Goal: Task Accomplishment & Management: Complete application form

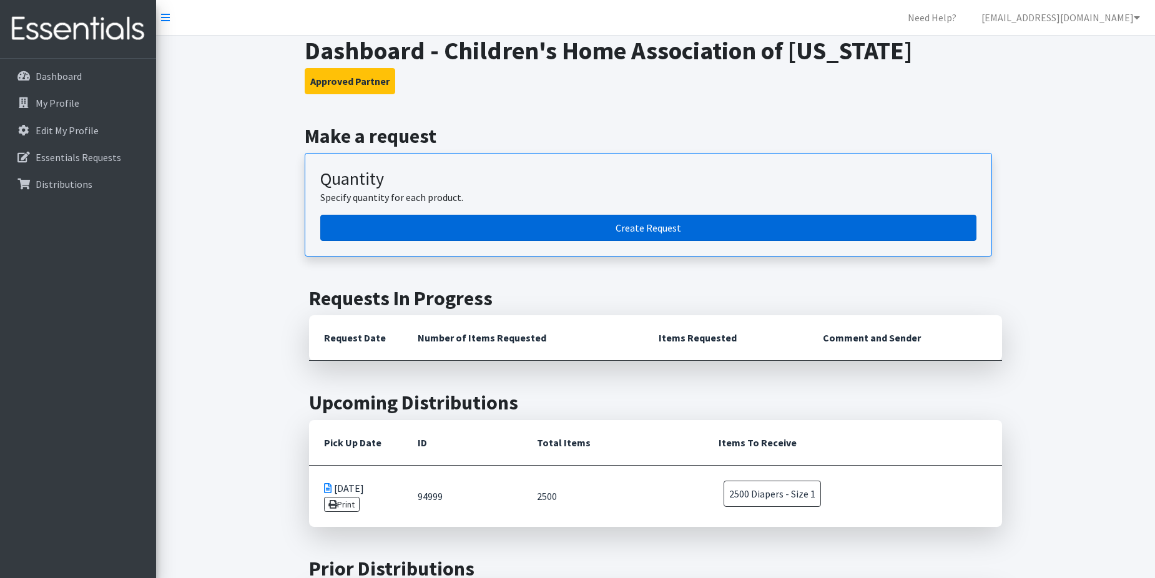
click at [658, 232] on link "Create Request" at bounding box center [648, 228] width 656 height 26
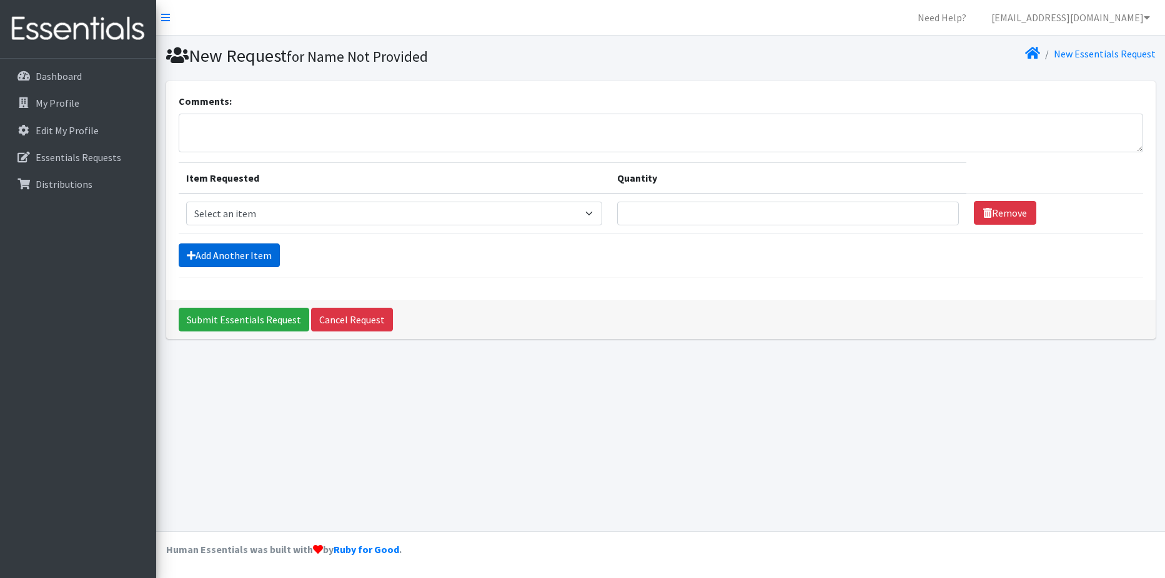
click at [234, 260] on link "Add Another Item" at bounding box center [229, 256] width 101 height 24
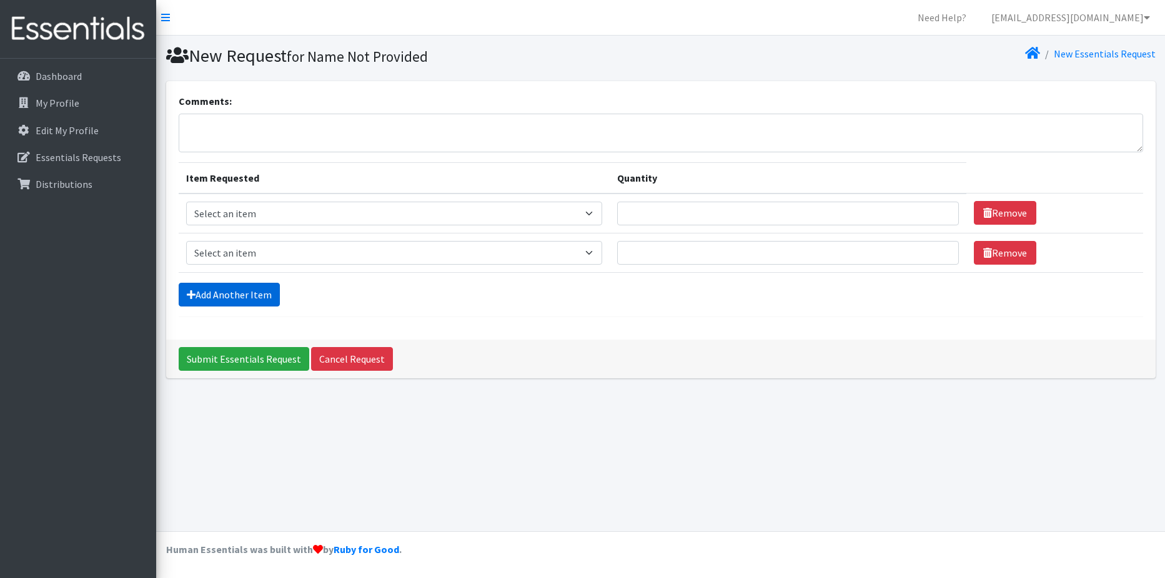
click at [251, 296] on link "Add Another Item" at bounding box center [229, 295] width 101 height 24
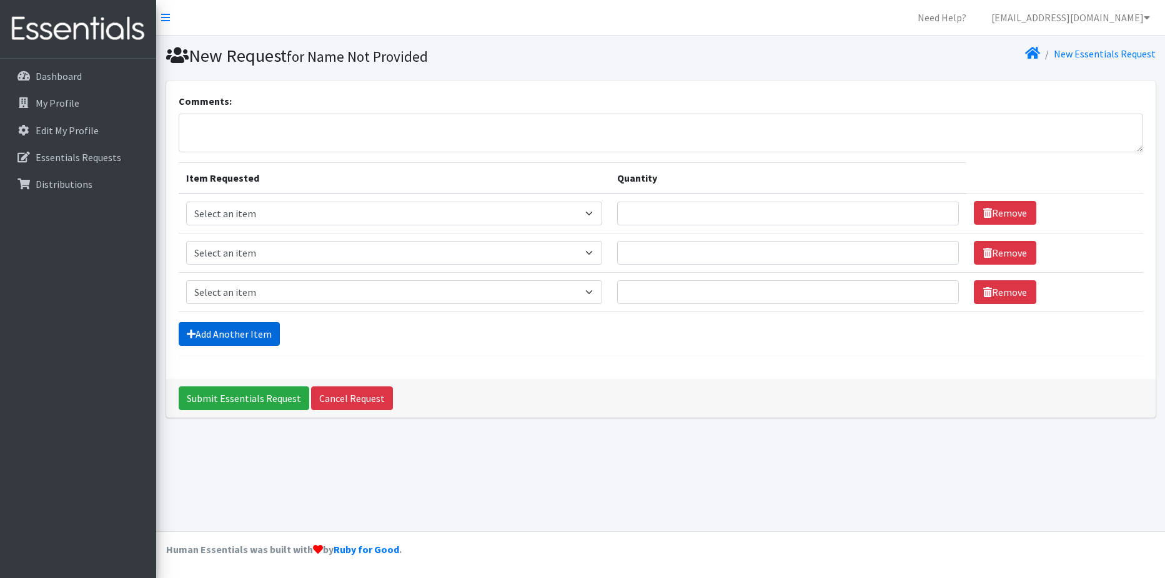
click at [264, 333] on link "Add Another Item" at bounding box center [229, 334] width 101 height 24
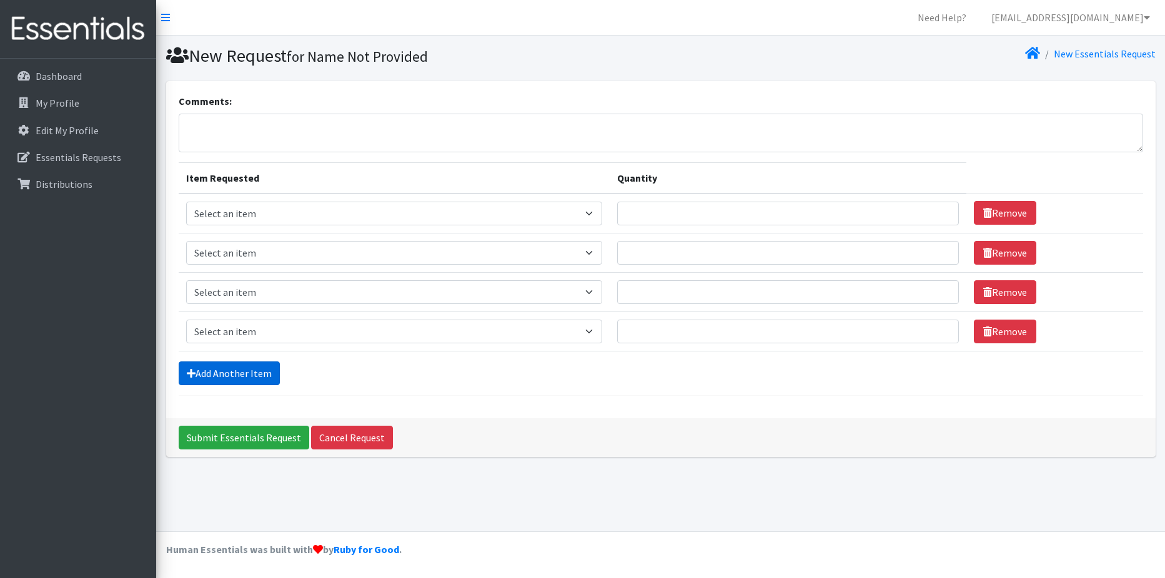
click at [257, 367] on link "Add Another Item" at bounding box center [229, 374] width 101 height 24
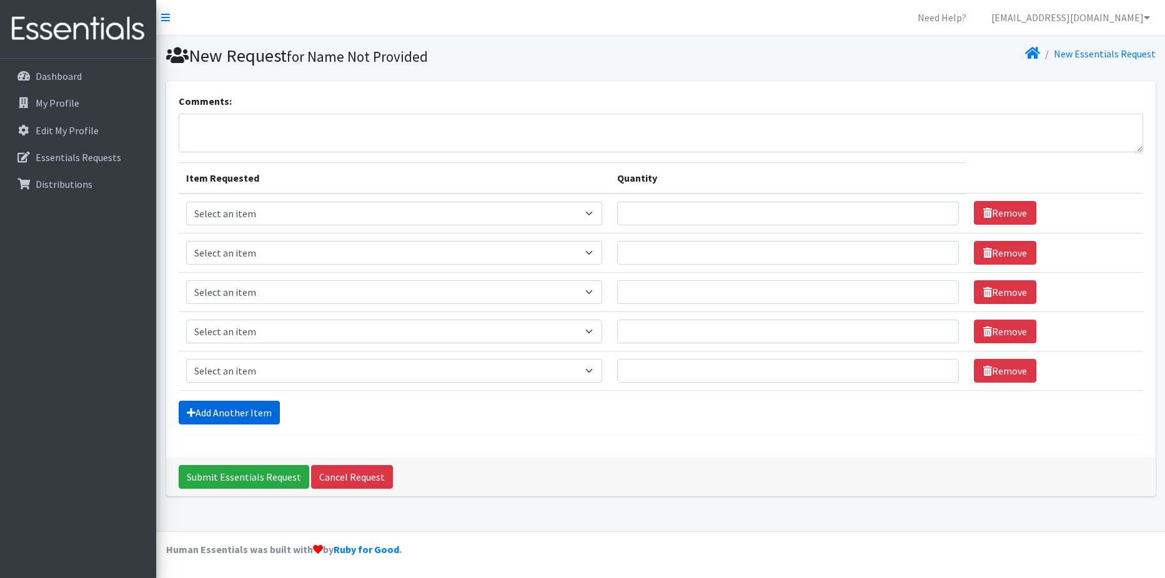
drag, startPoint x: 254, startPoint y: 415, endPoint x: 268, endPoint y: 423, distance: 16.2
click at [255, 415] on link "Add Another Item" at bounding box center [229, 413] width 101 height 24
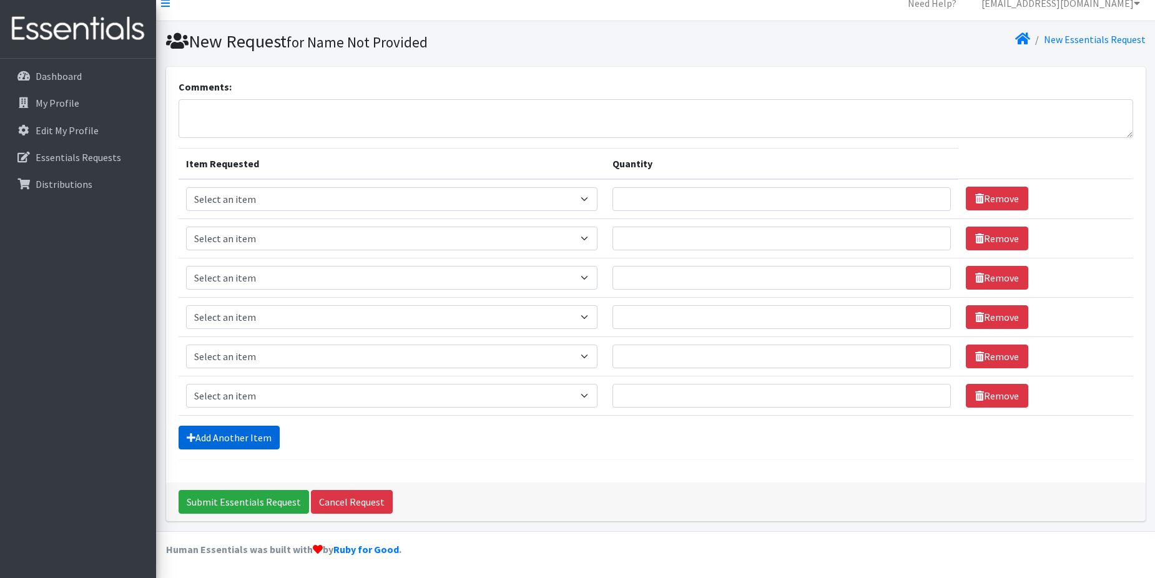
click at [237, 447] on link "Add Another Item" at bounding box center [229, 438] width 101 height 24
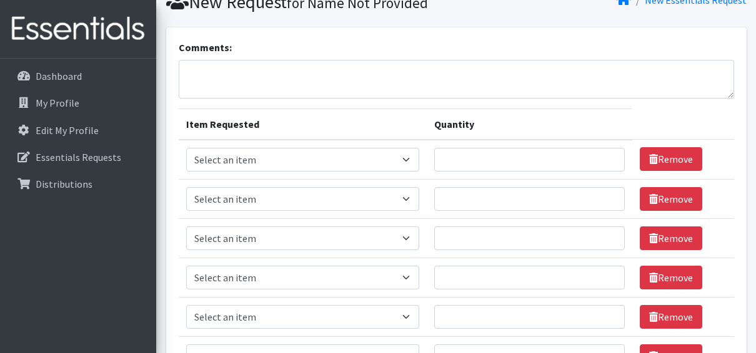
scroll to position [275, 0]
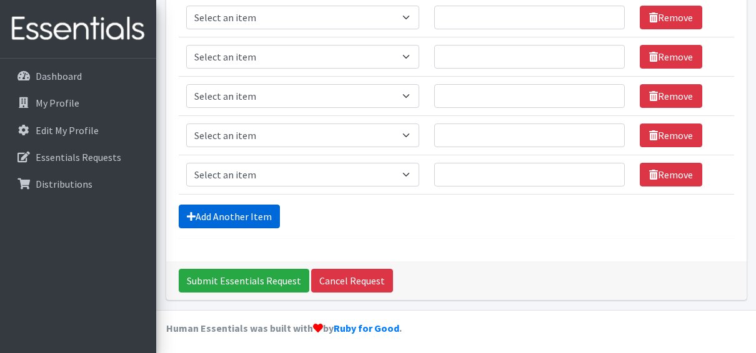
click at [223, 214] on link "Add Another Item" at bounding box center [229, 217] width 101 height 24
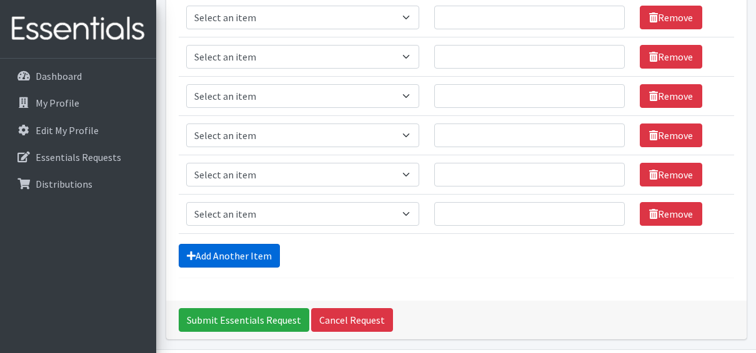
scroll to position [314, 0]
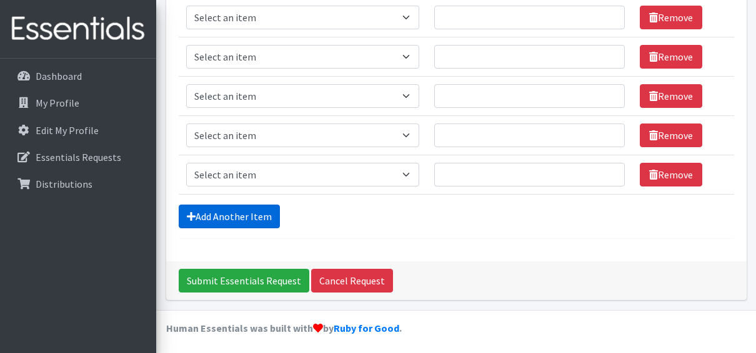
click at [259, 218] on link "Add Another Item" at bounding box center [229, 217] width 101 height 24
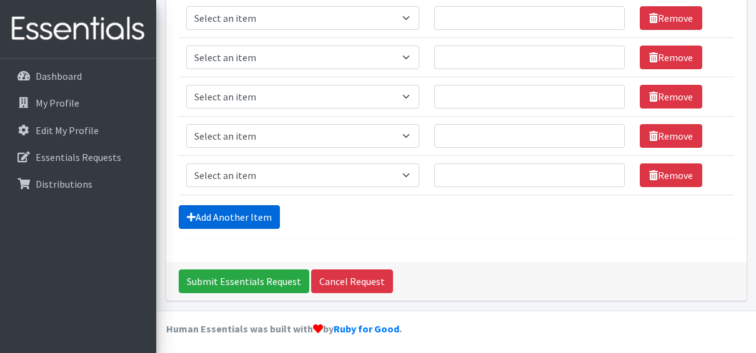
click at [259, 218] on link "Add Another Item" at bounding box center [229, 217] width 101 height 24
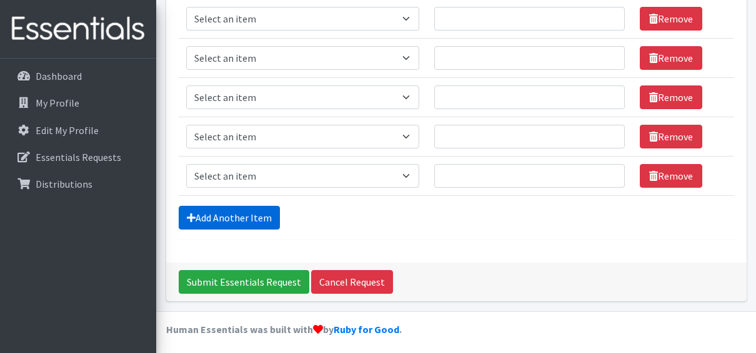
click at [259, 218] on link "Add Another Item" at bounding box center [229, 218] width 101 height 24
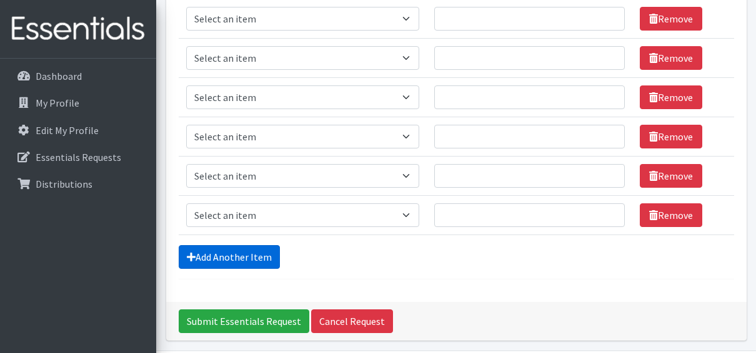
scroll to position [588, 0]
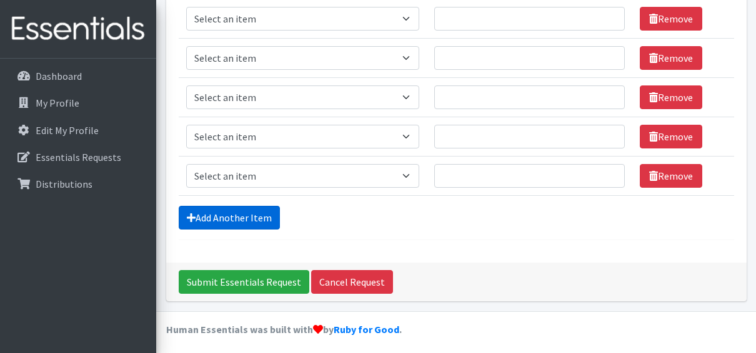
click at [258, 207] on link "Add Another Item" at bounding box center [229, 218] width 101 height 24
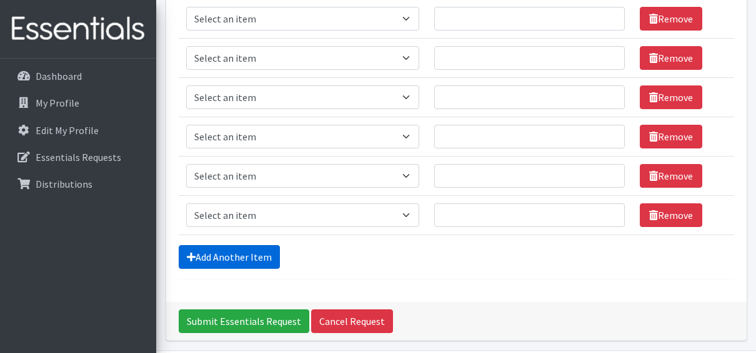
scroll to position [627, 0]
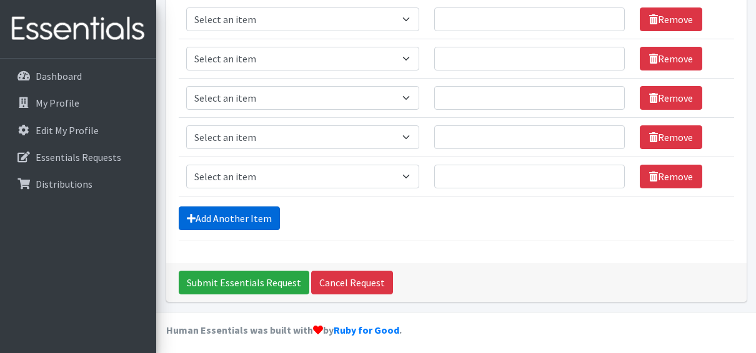
click at [247, 207] on link "Add Another Item" at bounding box center [229, 219] width 101 height 24
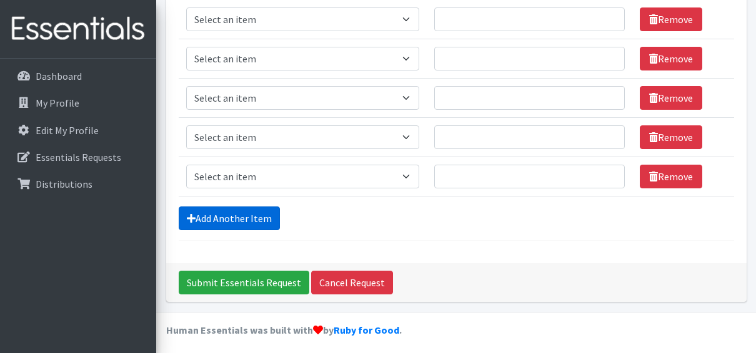
click at [247, 207] on link "Add Another Item" at bounding box center [229, 219] width 101 height 24
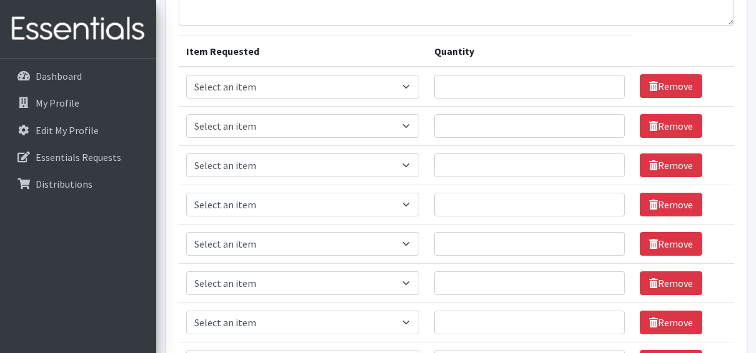
scroll to position [0, 0]
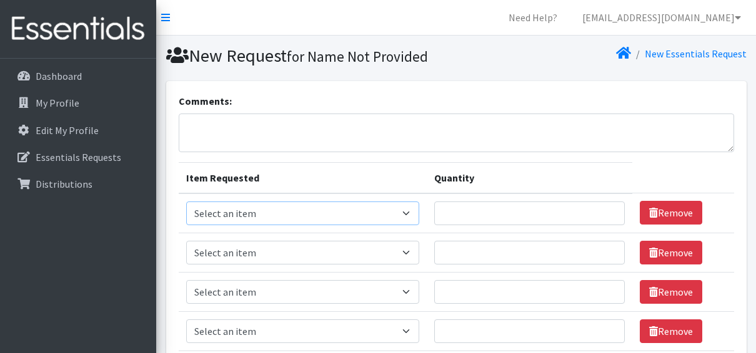
click at [407, 219] on select "Select an item Diapers - Newborn Diapers - Preemie Diapers - Size 1 Diapers - S…" at bounding box center [302, 214] width 233 height 24
select select "94"
click at [186, 202] on select "Select an item Diapers - Newborn Diapers - Preemie Diapers - Size 1 Diapers - S…" at bounding box center [302, 214] width 233 height 24
click at [343, 250] on select "Select an item Diapers - Newborn Diapers - Preemie Diapers - Size 1 Diapers - S…" at bounding box center [302, 253] width 233 height 24
select select "96"
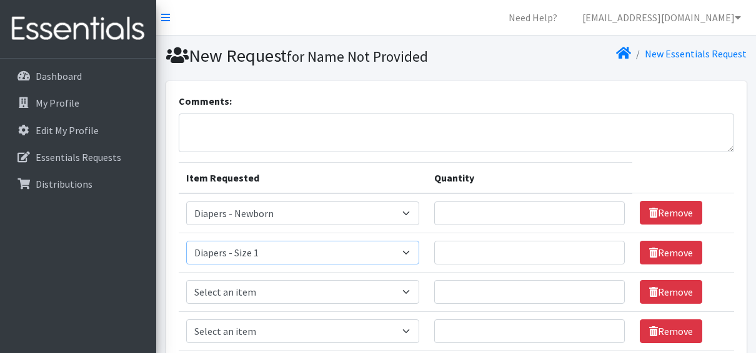
click at [186, 241] on select "Select an item Diapers - Newborn Diapers - Preemie Diapers - Size 1 Diapers - S…" at bounding box center [302, 253] width 233 height 24
click at [324, 301] on select "Select an item Diapers - Newborn Diapers - Preemie Diapers - Size 1 Diapers - S…" at bounding box center [302, 292] width 233 height 24
select select "97"
click at [186, 280] on select "Select an item Diapers - Newborn Diapers - Preemie Diapers - Size 1 Diapers - S…" at bounding box center [302, 292] width 233 height 24
click at [268, 327] on select "Select an item Diapers - Newborn Diapers - Preemie Diapers - Size 1 Diapers - S…" at bounding box center [302, 332] width 233 height 24
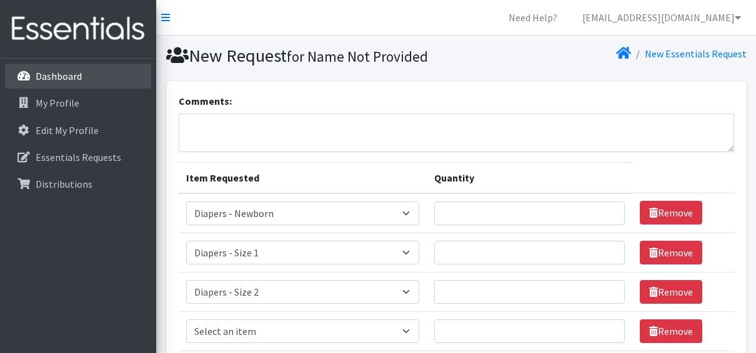
click at [56, 80] on p "Dashboard" at bounding box center [59, 76] width 46 height 12
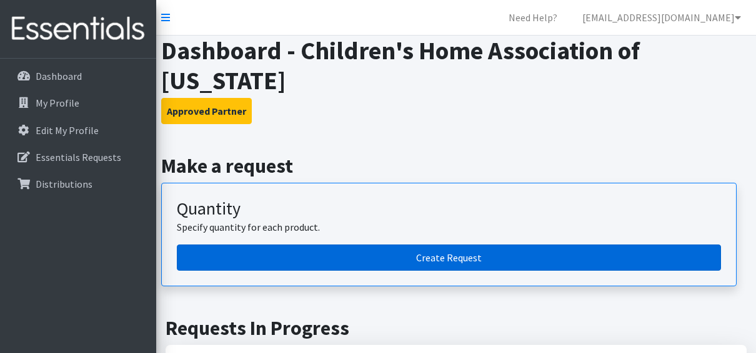
click at [320, 245] on link "Create Request" at bounding box center [449, 258] width 544 height 26
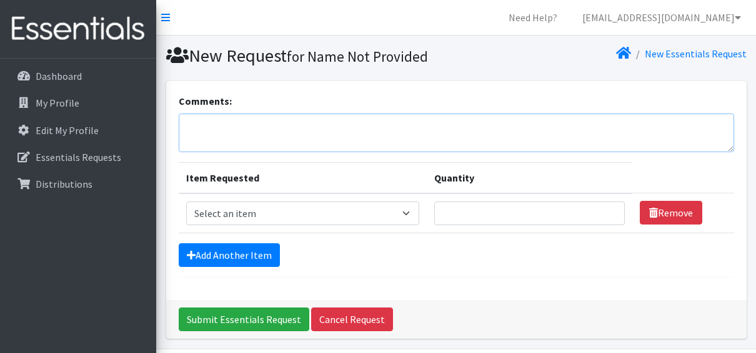
click at [295, 134] on textarea "Comments:" at bounding box center [456, 133] width 555 height 39
type textarea "M to L adult diapers"
click at [230, 254] on link "Add Another Item" at bounding box center [229, 256] width 101 height 24
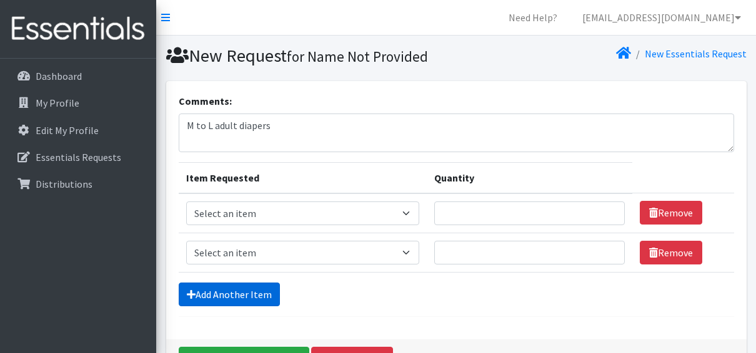
scroll to position [79, 0]
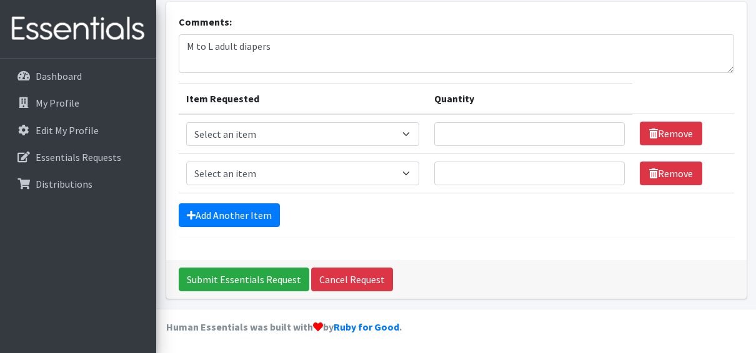
click at [218, 197] on form "Comments: M to L adult diapers Item Requested Quantity Item Requested Select an…" at bounding box center [456, 126] width 555 height 224
click at [217, 204] on link "Add Another Item" at bounding box center [229, 216] width 101 height 24
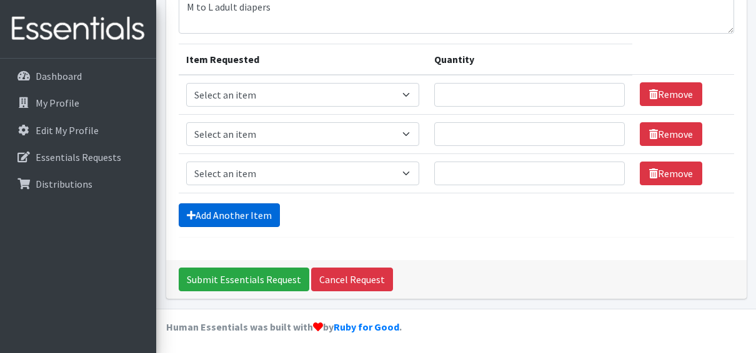
click at [215, 206] on link "Add Another Item" at bounding box center [229, 216] width 101 height 24
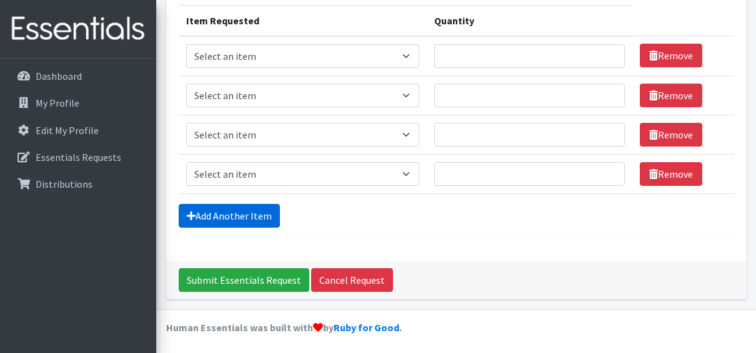
click at [224, 208] on link "Add Another Item" at bounding box center [229, 216] width 101 height 24
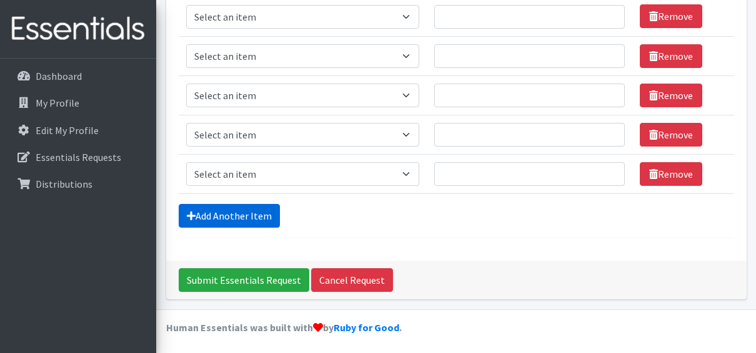
click at [224, 208] on link "Add Another Item" at bounding box center [229, 216] width 101 height 24
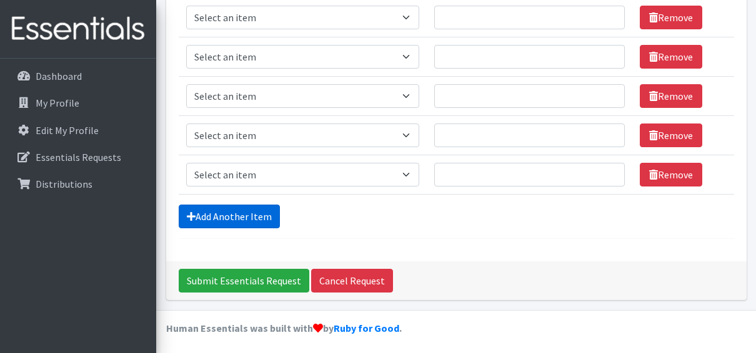
click at [224, 208] on link "Add Another Item" at bounding box center [229, 217] width 101 height 24
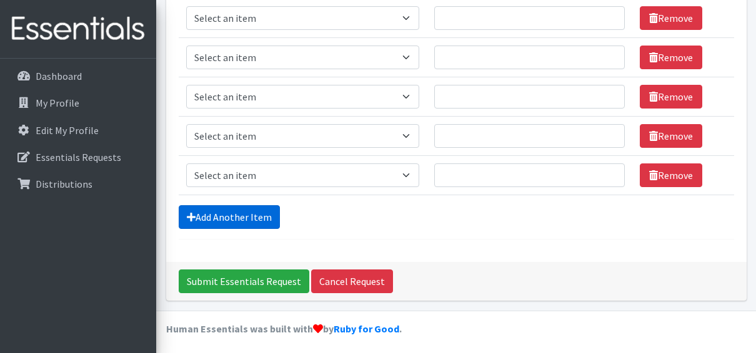
click at [224, 208] on link "Add Another Item" at bounding box center [229, 217] width 101 height 24
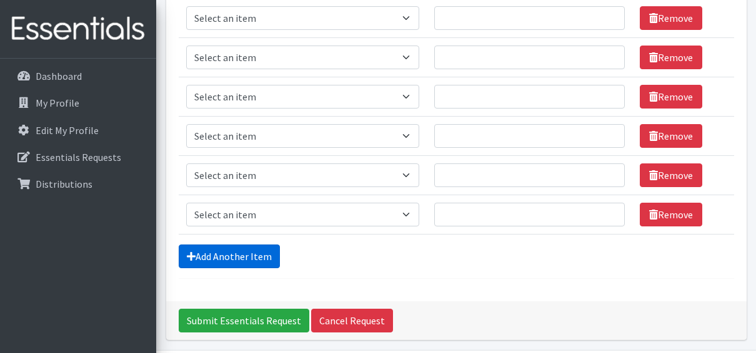
scroll to position [510, 0]
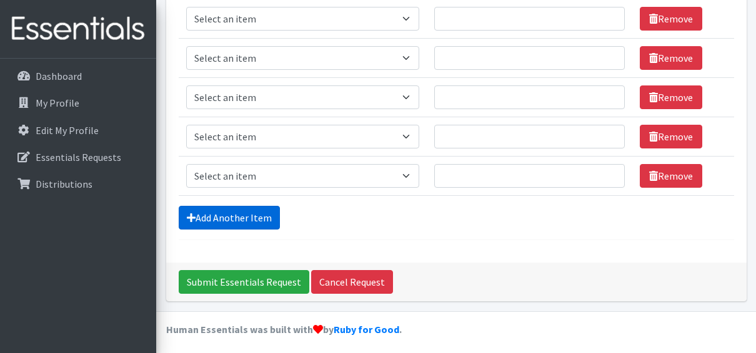
click at [224, 208] on link "Add Another Item" at bounding box center [229, 218] width 101 height 24
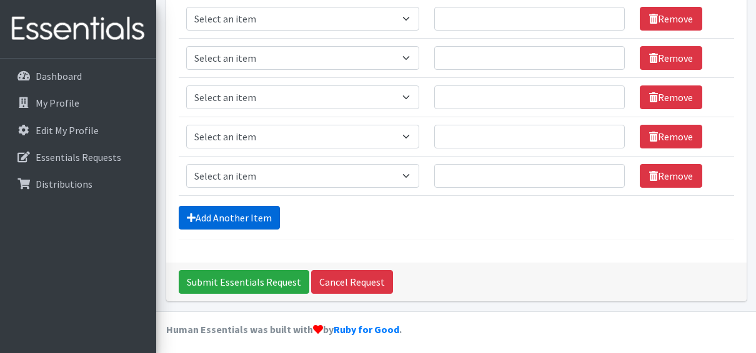
click at [224, 208] on link "Add Another Item" at bounding box center [229, 218] width 101 height 24
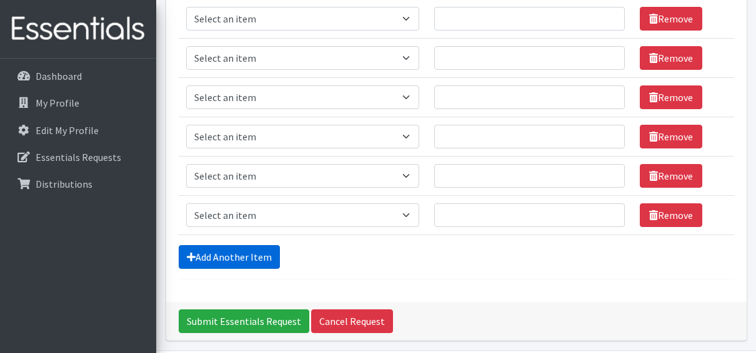
scroll to position [588, 0]
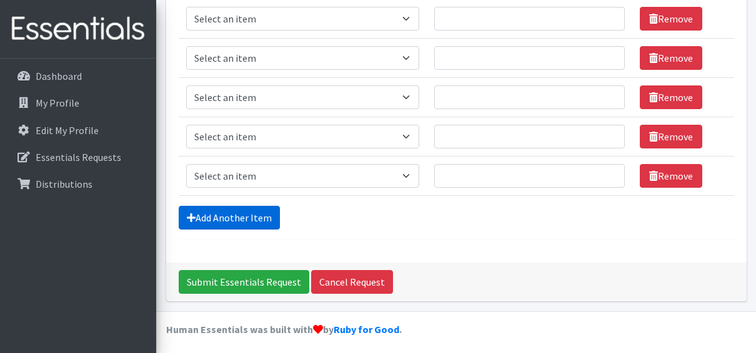
click at [224, 208] on link "Add Another Item" at bounding box center [229, 218] width 101 height 24
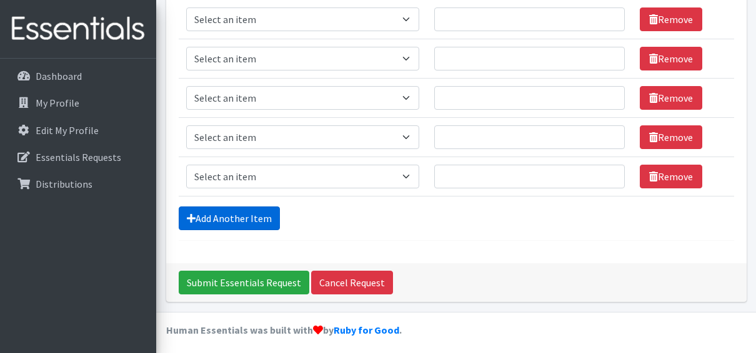
click at [224, 208] on link "Add Another Item" at bounding box center [229, 219] width 101 height 24
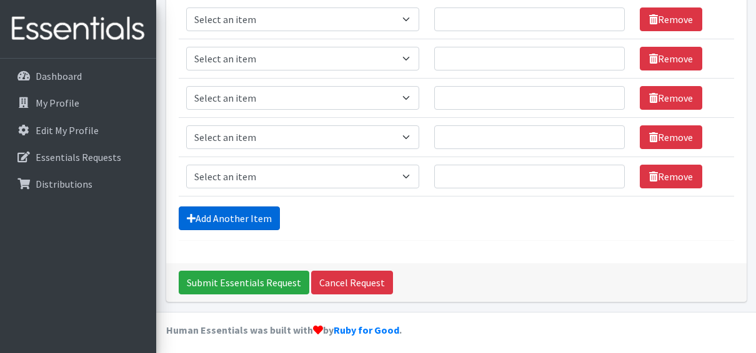
click at [224, 208] on link "Add Another Item" at bounding box center [229, 219] width 101 height 24
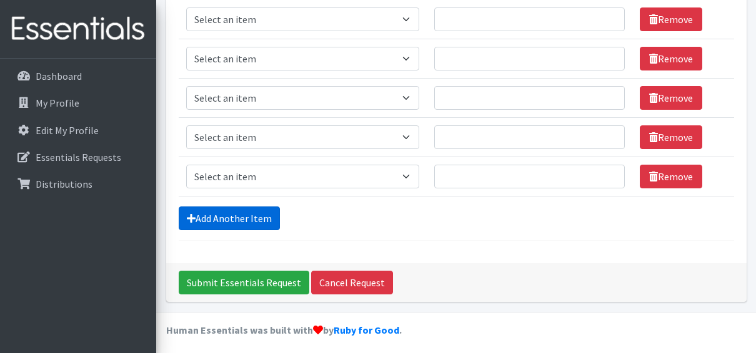
click at [224, 208] on link "Add Another Item" at bounding box center [229, 219] width 101 height 24
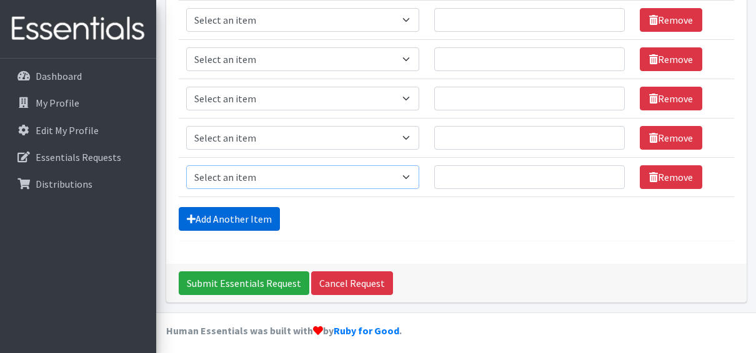
click at [224, 208] on link "Add Another Item" at bounding box center [229, 219] width 101 height 24
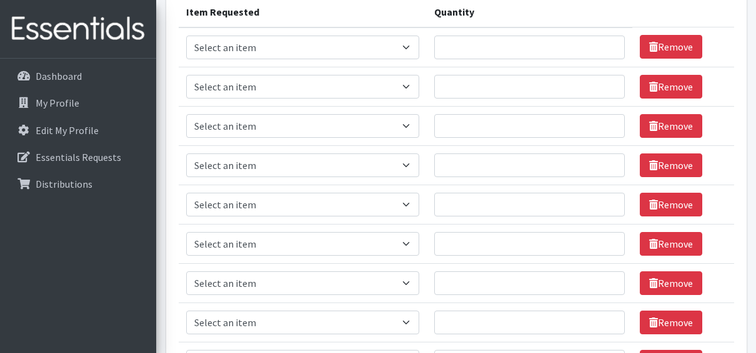
scroll to position [0, 0]
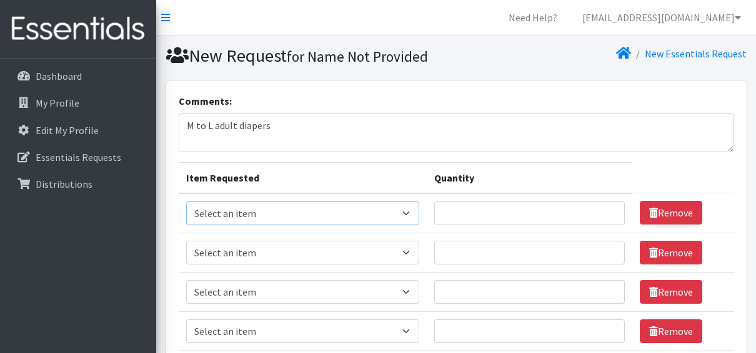
click at [345, 213] on select "Select an item Diapers - Newborn Diapers - Preemie Diapers - Size 1 Diapers - S…" at bounding box center [302, 214] width 233 height 24
select select "94"
click at [186, 202] on select "Select an item Diapers - Newborn Diapers - Preemie Diapers - Size 1 Diapers - S…" at bounding box center [302, 214] width 233 height 24
click at [520, 209] on input "Quantity" at bounding box center [529, 214] width 190 height 24
type input "500"
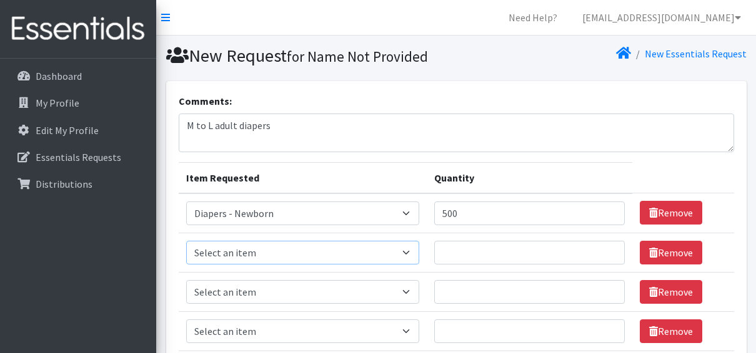
click at [282, 246] on select "Select an item Diapers - Newborn Diapers - Preemie Diapers - Size 1 Diapers - S…" at bounding box center [302, 253] width 233 height 24
select select "96"
click at [186, 241] on select "Select an item Diapers - Newborn Diapers - Preemie Diapers - Size 1 Diapers - S…" at bounding box center [302, 253] width 233 height 24
click at [328, 290] on select "Select an item Diapers - Newborn Diapers - Preemie Diapers - Size 1 Diapers - S…" at bounding box center [302, 292] width 233 height 24
select select "98"
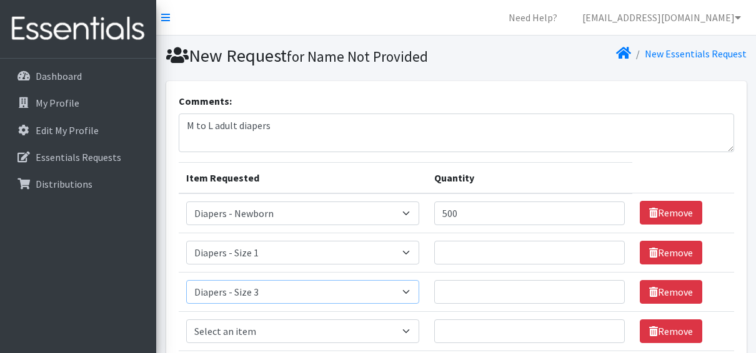
click at [186, 280] on select "Select an item Diapers - Newborn Diapers - Preemie Diapers - Size 1 Diapers - S…" at bounding box center [302, 292] width 233 height 24
click at [462, 252] on input "Quantity" at bounding box center [529, 253] width 190 height 24
type input "200"
click at [284, 291] on select "Select an item Diapers - Newborn Diapers - Preemie Diapers - Size 1 Diapers - S…" at bounding box center [302, 292] width 233 height 24
select select "97"
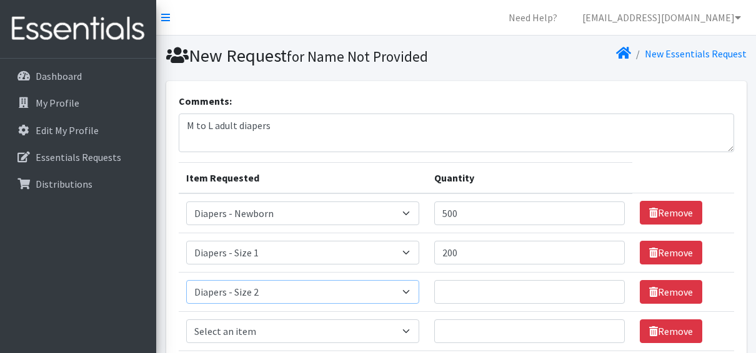
click at [186, 280] on select "Select an item Diapers - Newborn Diapers - Preemie Diapers - Size 1 Diapers - S…" at bounding box center [302, 292] width 233 height 24
click at [266, 337] on select "Select an item Diapers - Newborn Diapers - Preemie Diapers - Size 1 Diapers - S…" at bounding box center [302, 332] width 233 height 24
select select "98"
click at [186, 320] on select "Select an item Diapers - Newborn Diapers - Preemie Diapers - Size 1 Diapers - S…" at bounding box center [302, 332] width 233 height 24
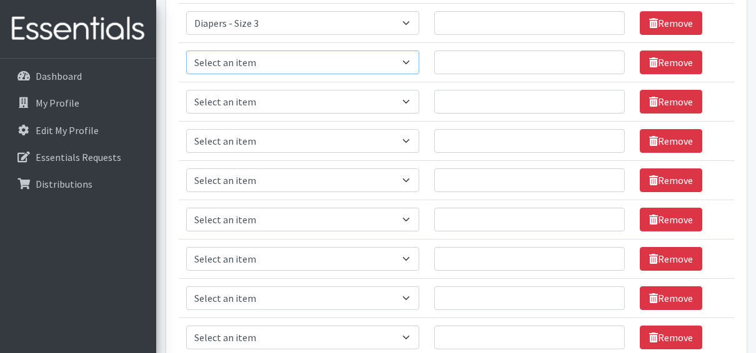
click at [224, 55] on select "Select an item Diapers - Newborn Diapers - Preemie Diapers - Size 1 Diapers - S…" at bounding box center [302, 63] width 233 height 24
select select "73"
click at [186, 51] on select "Select an item Diapers - Newborn Diapers - Preemie Diapers - Size 1 Diapers - S…" at bounding box center [302, 63] width 233 height 24
click at [239, 97] on select "Select an item Diapers - Newborn Diapers - Preemie Diapers - Size 1 Diapers - S…" at bounding box center [302, 102] width 233 height 24
select select "74"
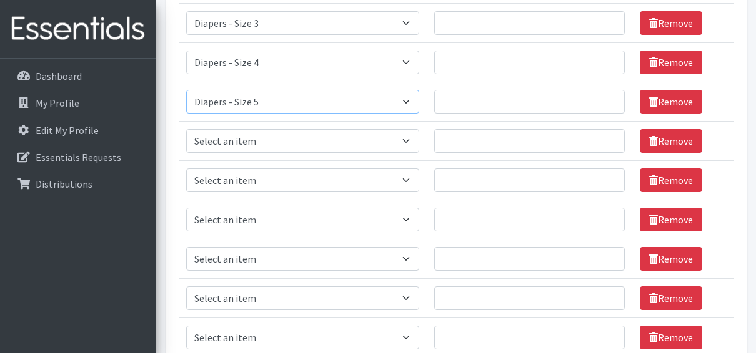
click at [186, 90] on select "Select an item Diapers - Newborn Diapers - Preemie Diapers - Size 1 Diapers - S…" at bounding box center [302, 102] width 233 height 24
click at [243, 138] on select "Select an item Diapers - Newborn Diapers - Preemie Diapers - Size 1 Diapers - S…" at bounding box center [302, 141] width 233 height 24
select select "15080"
click at [186, 129] on select "Select an item Diapers - Newborn Diapers - Preemie Diapers - Size 1 Diapers - S…" at bounding box center [302, 141] width 233 height 24
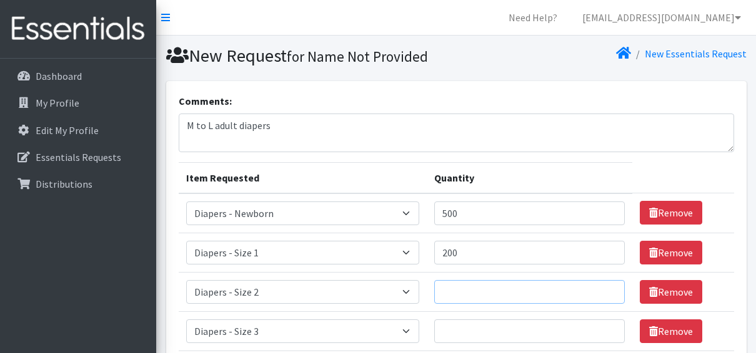
click at [468, 287] on input "Quantity" at bounding box center [529, 292] width 190 height 24
type input "250"
click at [457, 323] on input "Quantity" at bounding box center [529, 332] width 190 height 24
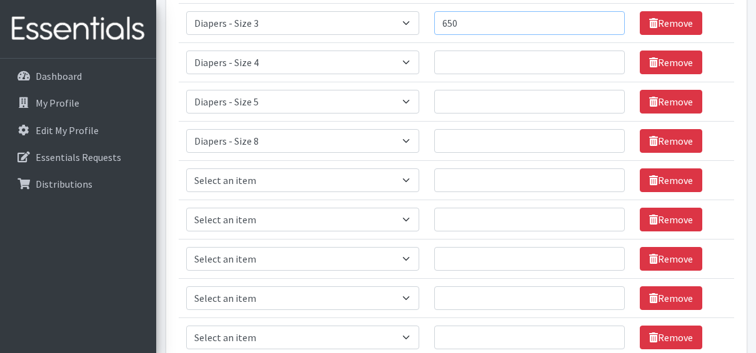
type input "650"
click at [470, 66] on input "Quantity" at bounding box center [529, 63] width 190 height 24
type input "1400"
click at [456, 102] on input "Quantity" at bounding box center [529, 102] width 190 height 24
type input "1100"
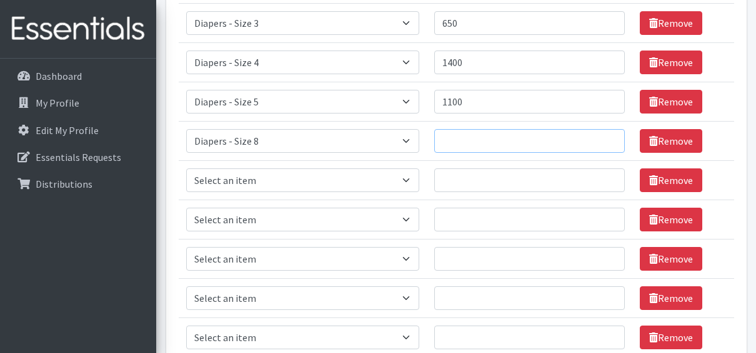
click at [444, 139] on input "Quantity" at bounding box center [529, 141] width 190 height 24
click at [323, 134] on select "Select an item Diapers - Newborn Diapers - Preemie Diapers - Size 1 Diapers - S…" at bounding box center [302, 141] width 233 height 24
select select "75"
click at [186, 129] on select "Select an item Diapers - Newborn Diapers - Preemie Diapers - Size 1 Diapers - S…" at bounding box center [302, 141] width 233 height 24
click at [260, 179] on select "Select an item Diapers - Newborn Diapers - Preemie Diapers - Size 1 Diapers - S…" at bounding box center [302, 181] width 233 height 24
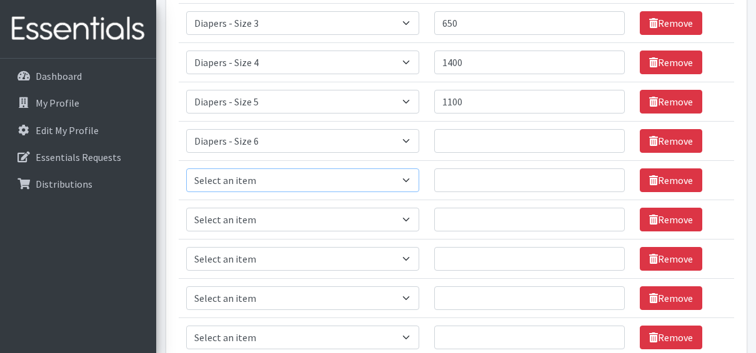
select select "15080"
click at [186, 169] on select "Select an item Diapers - Newborn Diapers - Preemie Diapers - Size 1 Diapers - S…" at bounding box center [302, 181] width 233 height 24
click at [460, 134] on input "Quantity" at bounding box center [529, 141] width 190 height 24
type input "1050"
click at [455, 180] on input "Quantity" at bounding box center [529, 181] width 190 height 24
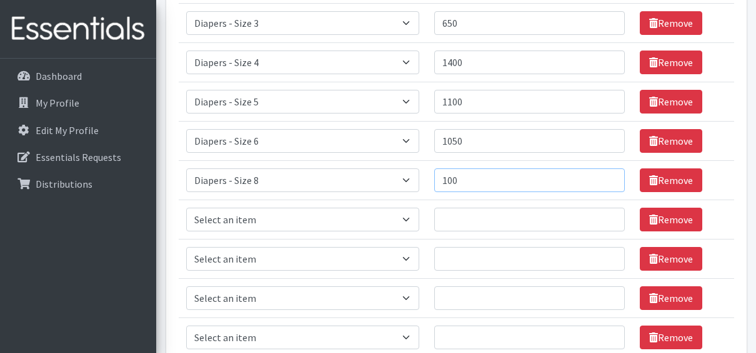
type input "100"
click at [299, 216] on select "Select an item Diapers - Newborn Diapers - Preemie Diapers - Size 1 Diapers - S…" at bounding box center [302, 220] width 233 height 24
click at [186, 208] on select "Select an item Diapers - Newborn Diapers - Preemie Diapers - Size 1 Diapers - S…" at bounding box center [302, 220] width 233 height 24
click at [338, 208] on select "Select an item Diapers - Newborn Diapers - Preemie Diapers - Size 1 Diapers - S…" at bounding box center [302, 220] width 233 height 24
click at [186, 208] on select "Select an item Diapers - Newborn Diapers - Preemie Diapers - Size 1 Diapers - S…" at bounding box center [302, 220] width 233 height 24
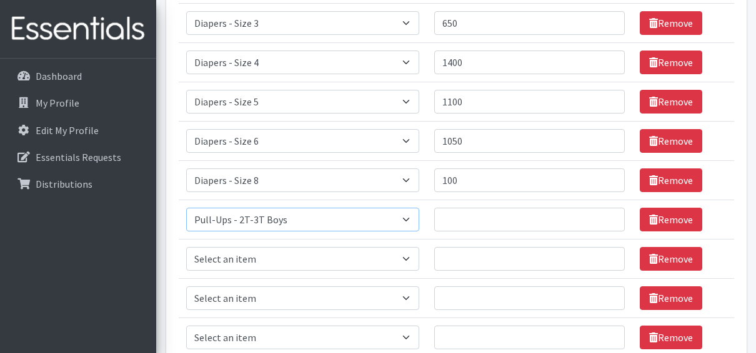
click at [279, 209] on select "Select an item Diapers - Newborn Diapers - Preemie Diapers - Size 1 Diapers - S…" at bounding box center [302, 220] width 233 height 24
click at [186, 208] on select "Select an item Diapers - Newborn Diapers - Preemie Diapers - Size 1 Diapers - S…" at bounding box center [302, 220] width 233 height 24
click at [257, 225] on select "Select an item Diapers - Newborn Diapers - Preemie Diapers - Size 1 Diapers - S…" at bounding box center [302, 220] width 233 height 24
select select "1300"
click at [186, 208] on select "Select an item Diapers - Newborn Diapers - Preemie Diapers - Size 1 Diapers - S…" at bounding box center [302, 220] width 233 height 24
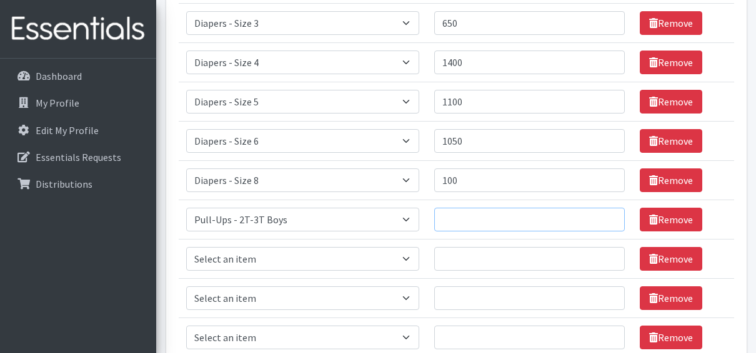
click at [479, 216] on input "Quantity" at bounding box center [529, 220] width 190 height 24
type input "40"
click at [352, 251] on select "Select an item Diapers - Newborn Diapers - Preemie Diapers - Size 1 Diapers - S…" at bounding box center [302, 259] width 233 height 24
select select "1302"
click at [186, 247] on select "Select an item Diapers - Newborn Diapers - Preemie Diapers - Size 1 Diapers - S…" at bounding box center [302, 259] width 233 height 24
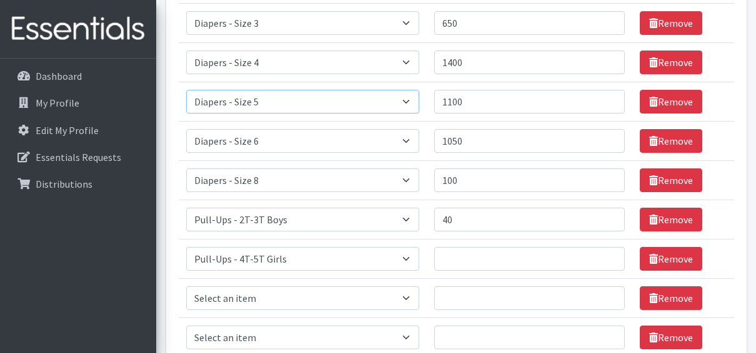
click at [255, 104] on select "Select an item Diapers - Newborn Diapers - Preemie Diapers - Size 1 Diapers - S…" at bounding box center [302, 102] width 233 height 24
click at [481, 259] on input "Quantity" at bounding box center [529, 259] width 190 height 24
click at [342, 295] on select "Select an item Diapers - Newborn Diapers - Preemie Diapers - Size 1 Diapers - S…" at bounding box center [302, 299] width 233 height 24
select select "79"
click at [186, 287] on select "Select an item Diapers - Newborn Diapers - Preemie Diapers - Size 1 Diapers - S…" at bounding box center [302, 299] width 233 height 24
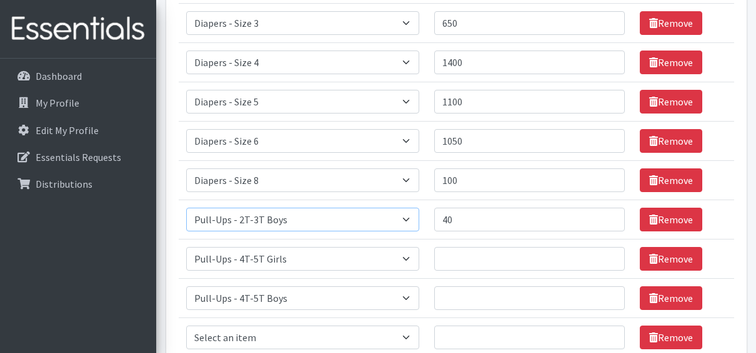
click at [255, 226] on select "Select an item Diapers - Newborn Diapers - Preemie Diapers - Size 1 Diapers - S…" at bounding box center [302, 220] width 233 height 24
click at [460, 259] on input "Quantity" at bounding box center [529, 259] width 190 height 24
type input "40"
click at [463, 287] on input "Quantity" at bounding box center [529, 299] width 190 height 24
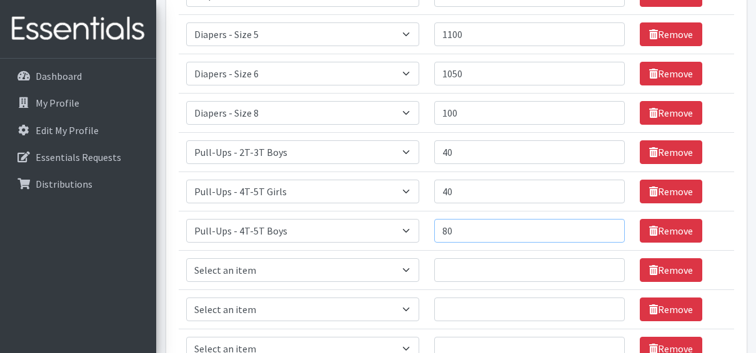
scroll to position [383, 0]
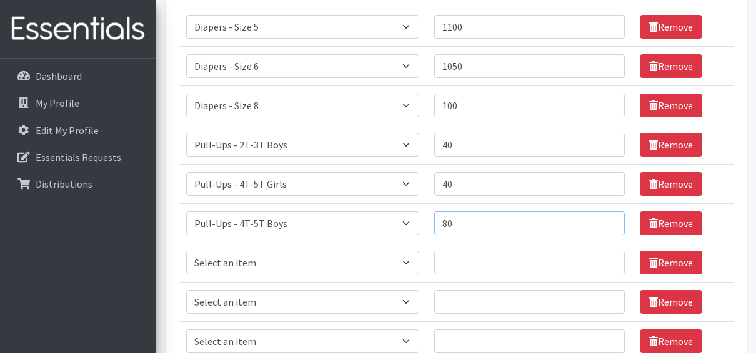
type input "80"
click at [417, 262] on select "Select an item Diapers - Newborn Diapers - Preemie Diapers - Size 1 Diapers - S…" at bounding box center [302, 263] width 233 height 24
select select "76"
click at [186, 251] on select "Select an item Diapers - Newborn Diapers - Preemie Diapers - Size 1 Diapers - S…" at bounding box center [302, 263] width 233 height 24
click at [529, 267] on input "Quantity" at bounding box center [529, 263] width 190 height 24
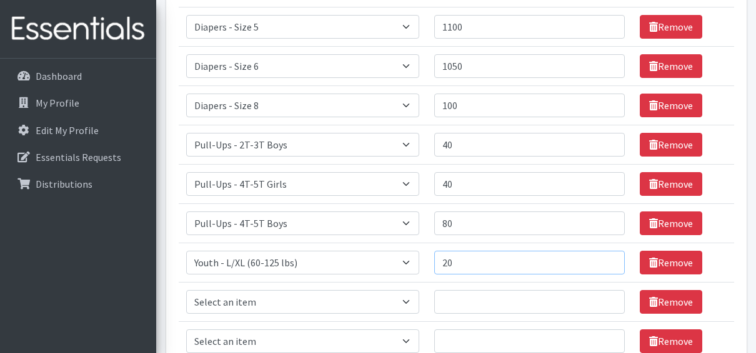
type input "20"
click at [251, 294] on select "Select an item Diapers - Newborn Diapers - Preemie Diapers - Size 1 Diapers - S…" at bounding box center [302, 302] width 233 height 24
select select "87"
click at [186, 290] on select "Select an item Diapers - Newborn Diapers - Preemie Diapers - Size 1 Diapers - S…" at bounding box center [302, 302] width 233 height 24
click at [453, 297] on input "Quantity" at bounding box center [529, 302] width 190 height 24
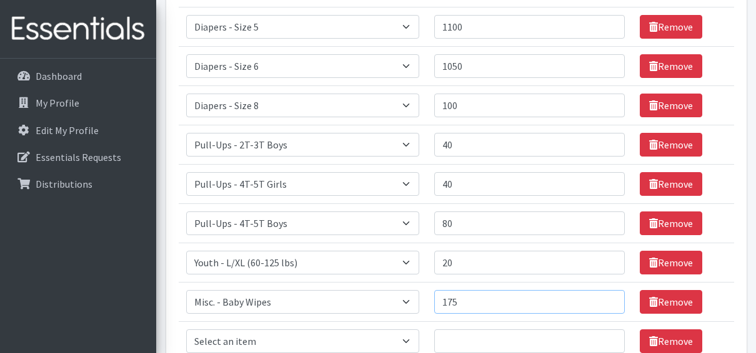
type input "175"
click at [325, 339] on select "Select an item Diapers - Newborn Diapers - Preemie Diapers - Size 1 Diapers - S…" at bounding box center [302, 342] width 233 height 24
select select "4021"
click at [186, 330] on select "Select an item Diapers - Newborn Diapers - Preemie Diapers - Size 1 Diapers - S…" at bounding box center [302, 342] width 233 height 24
click at [491, 335] on input "Quantity" at bounding box center [529, 342] width 190 height 24
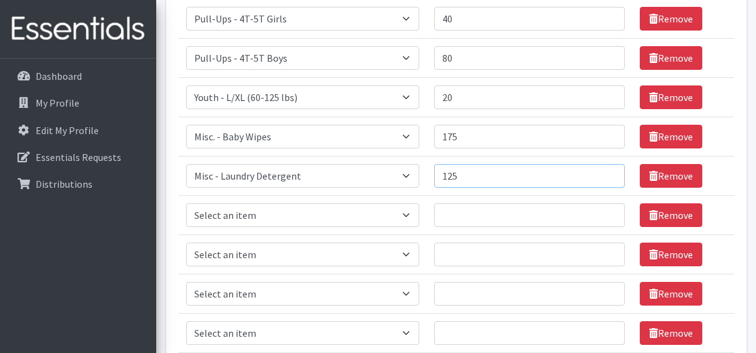
scroll to position [558, 0]
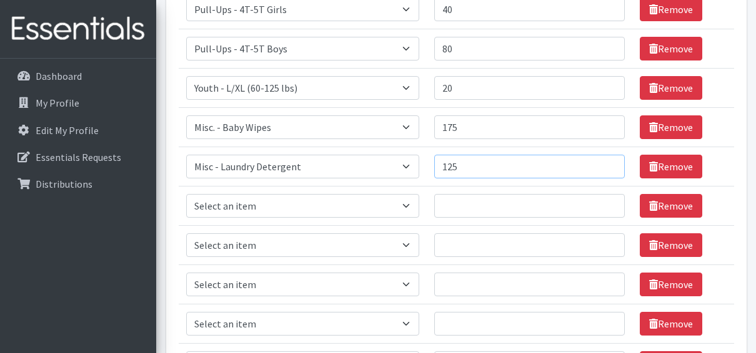
type input "125"
click at [235, 204] on select "Select an item Diapers - Newborn Diapers - Preemie Diapers - Size 1 Diapers - S…" at bounding box center [302, 206] width 233 height 24
select select "1623"
click at [186, 194] on select "Select an item Diapers - Newborn Diapers - Preemie Diapers - Size 1 Diapers - S…" at bounding box center [302, 206] width 233 height 24
click at [470, 205] on input "Quantity" at bounding box center [529, 206] width 190 height 24
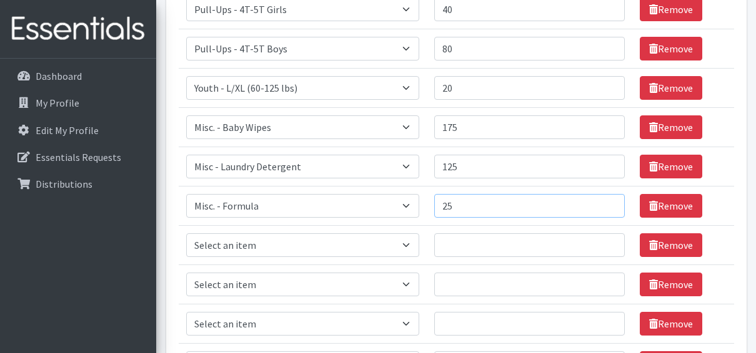
type input "25"
click at [377, 240] on select "Select an item Diapers - Newborn Diapers - Preemie Diapers - Size 1 Diapers - S…" at bounding box center [302, 246] width 233 height 24
select select "9067"
click at [186, 234] on select "Select an item Diapers - Newborn Diapers - Preemie Diapers - Size 1 Diapers - S…" at bounding box center [302, 246] width 233 height 24
click at [506, 237] on input "Quantity" at bounding box center [529, 246] width 190 height 24
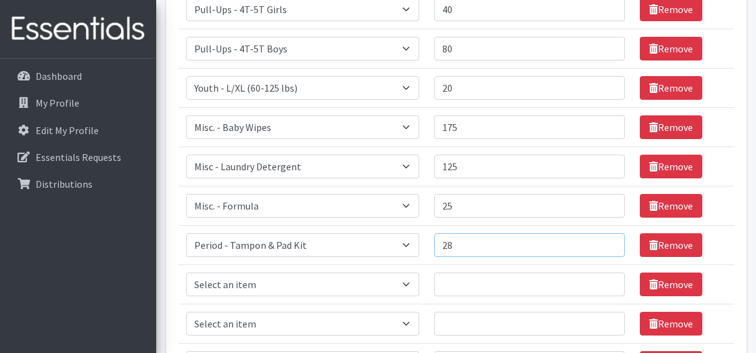
type input "28"
click at [363, 285] on select "Select an item Diapers - Newborn Diapers - Preemie Diapers - Size 1 Diapers - S…" at bounding box center [302, 285] width 233 height 24
select select "9066"
click at [186, 273] on select "Select an item Diapers - Newborn Diapers - Preemie Diapers - Size 1 Diapers - S…" at bounding box center [302, 285] width 233 height 24
click at [481, 285] on input "Quantity" at bounding box center [529, 285] width 190 height 24
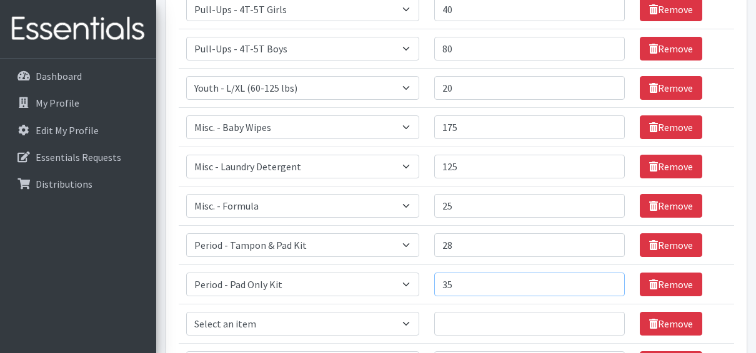
type input "35"
click at [316, 320] on select "Select an item Diapers - Newborn Diapers - Preemie Diapers - Size 1 Diapers - S…" at bounding box center [302, 324] width 233 height 24
select select "14402"
click at [186, 312] on select "Select an item Diapers - Newborn Diapers - Preemie Diapers - Size 1 Diapers - S…" at bounding box center [302, 324] width 233 height 24
click at [469, 315] on input "Quantity" at bounding box center [529, 324] width 190 height 24
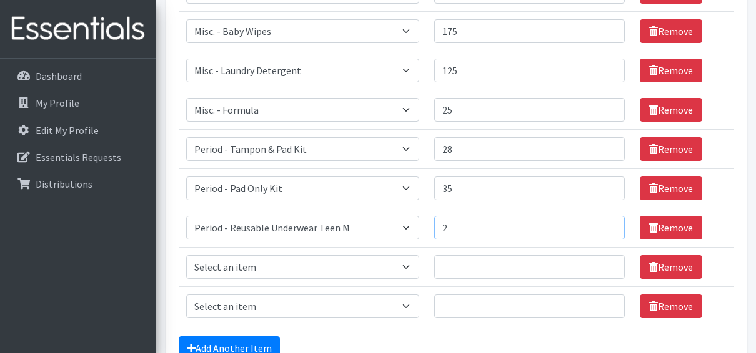
scroll to position [658, 0]
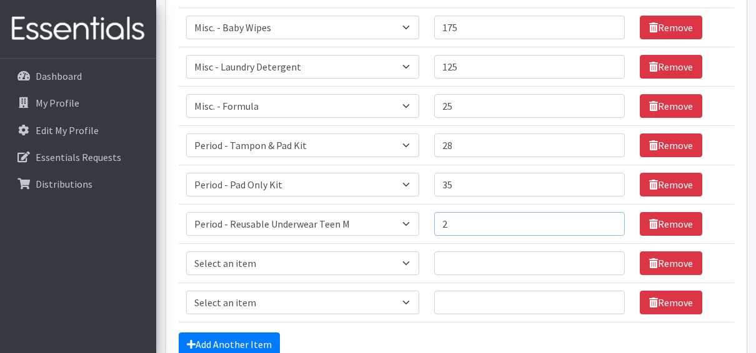
type input "2"
click at [264, 259] on select "Select an item Diapers - Newborn Diapers - Preemie Diapers - Size 1 Diapers - S…" at bounding box center [302, 264] width 233 height 24
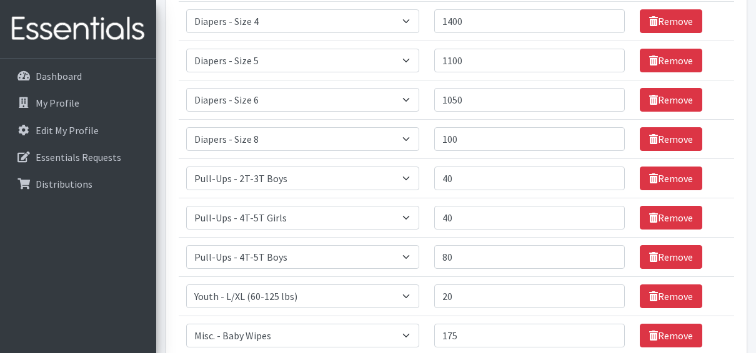
scroll to position [0, 0]
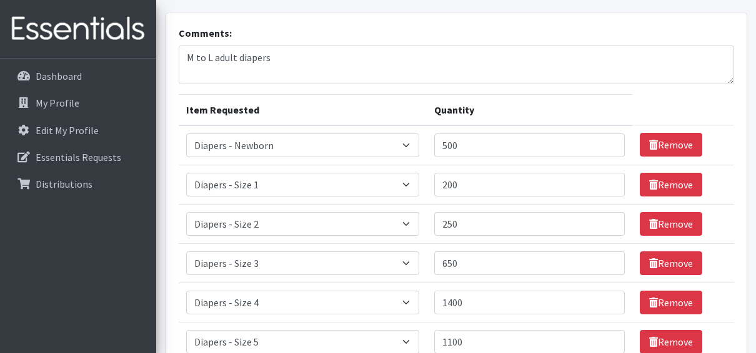
scroll to position [75, 0]
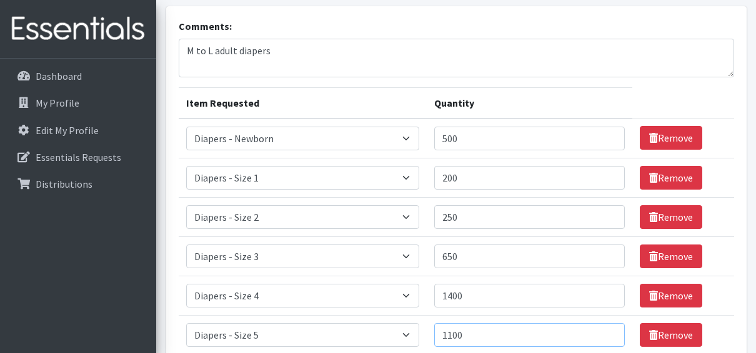
drag, startPoint x: 758, startPoint y: 347, endPoint x: 514, endPoint y: 344, distance: 243.6
click at [514, 344] on input "1100" at bounding box center [529, 335] width 190 height 24
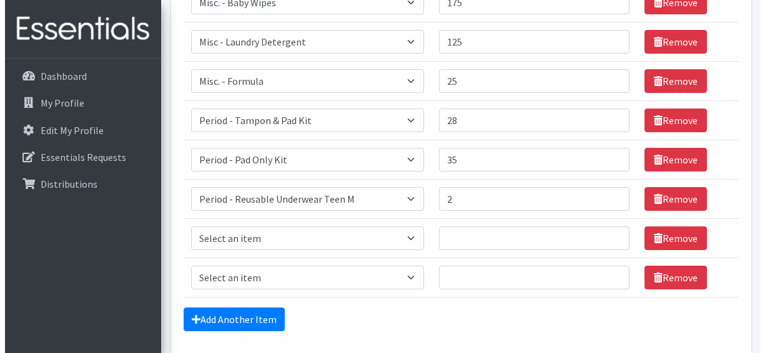
scroll to position [692, 0]
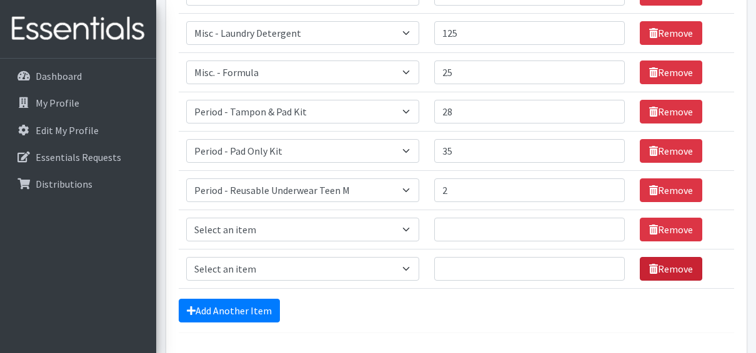
click at [691, 257] on link "Remove" at bounding box center [670, 269] width 62 height 24
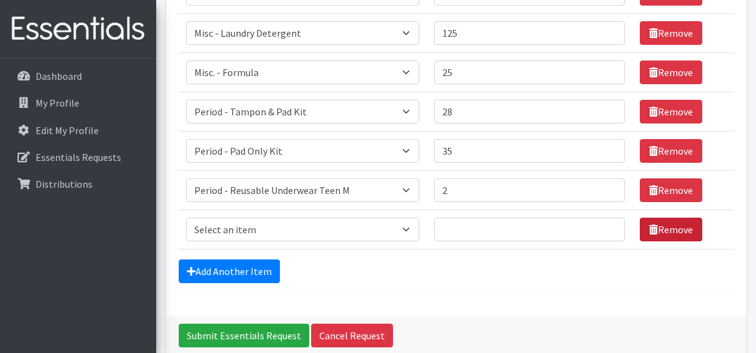
click at [676, 222] on link "Remove" at bounding box center [670, 230] width 62 height 24
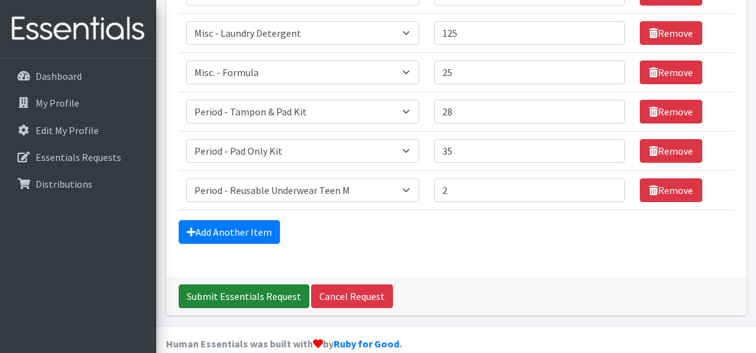
click at [242, 288] on input "Submit Essentials Request" at bounding box center [244, 297] width 131 height 24
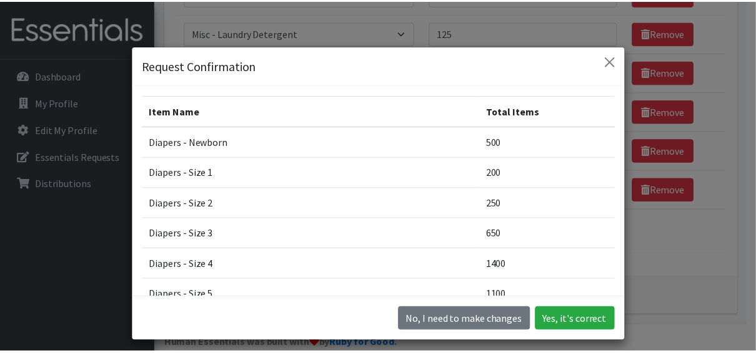
scroll to position [185, 0]
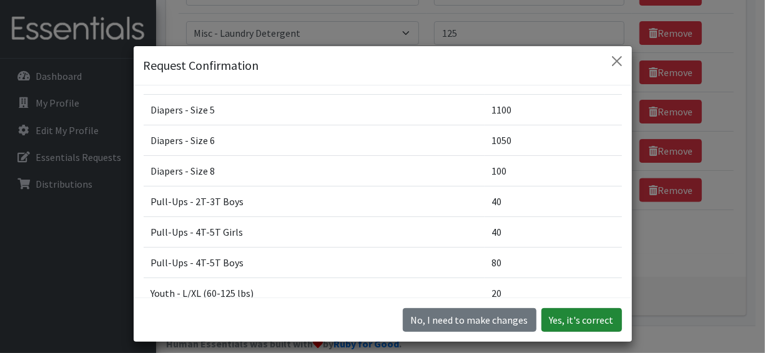
click at [575, 316] on button "Yes, it's correct" at bounding box center [581, 321] width 81 height 24
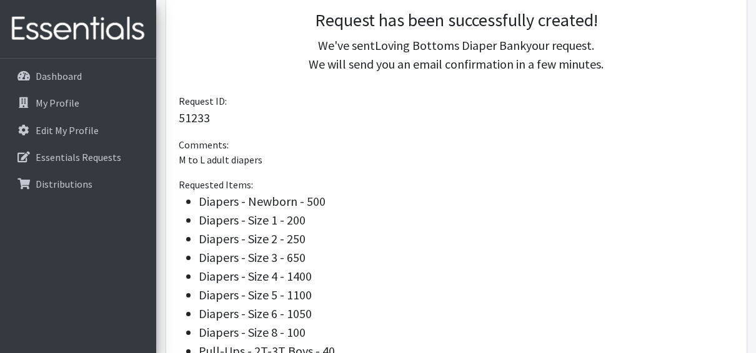
scroll to position [618, 0]
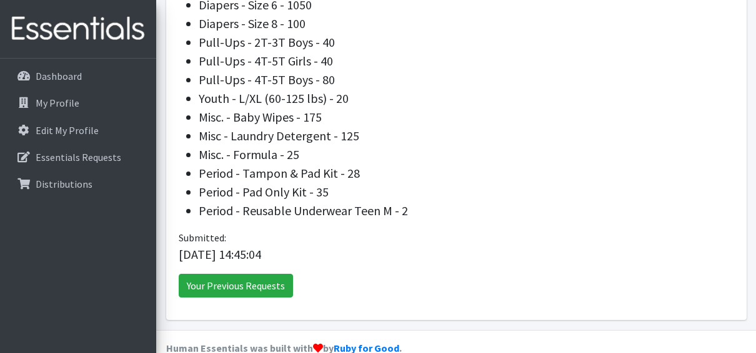
click at [679, 164] on li "Period - Tampon & Pad Kit - 28" at bounding box center [466, 173] width 535 height 19
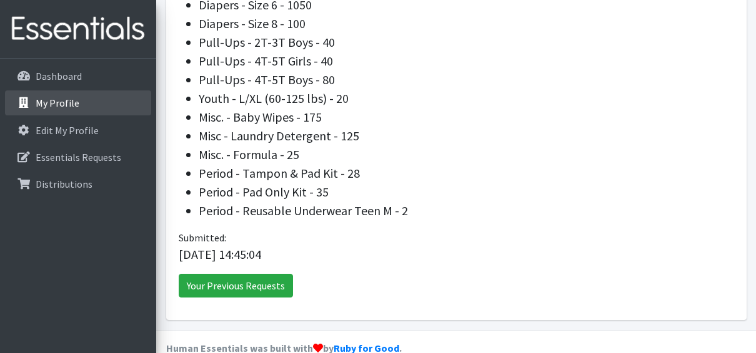
click at [60, 104] on p "My Profile" at bounding box center [58, 103] width 44 height 12
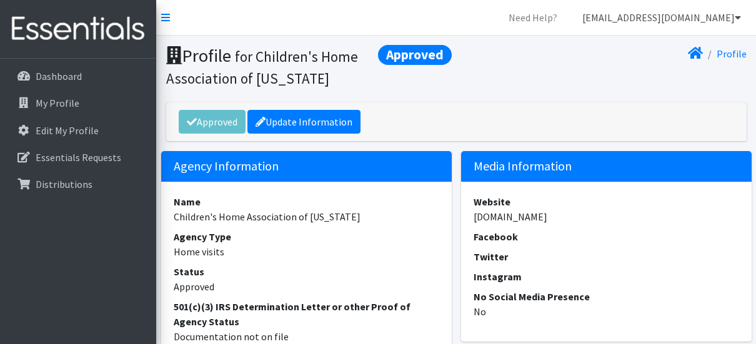
click at [709, 19] on link "[EMAIL_ADDRESS][DOMAIN_NAME]" at bounding box center [661, 17] width 179 height 25
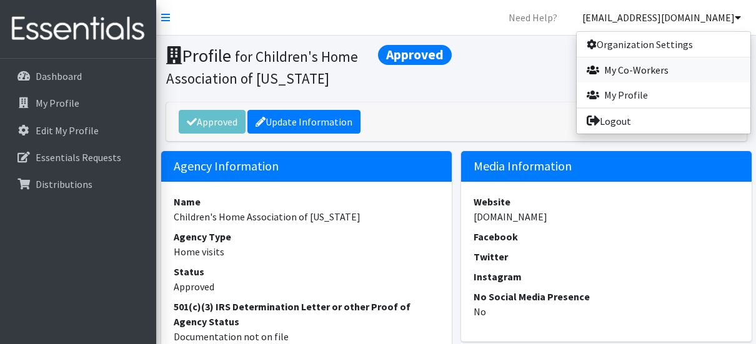
click at [618, 70] on link "My Co-Workers" at bounding box center [663, 69] width 174 height 25
